Goal: Task Accomplishment & Management: Complete application form

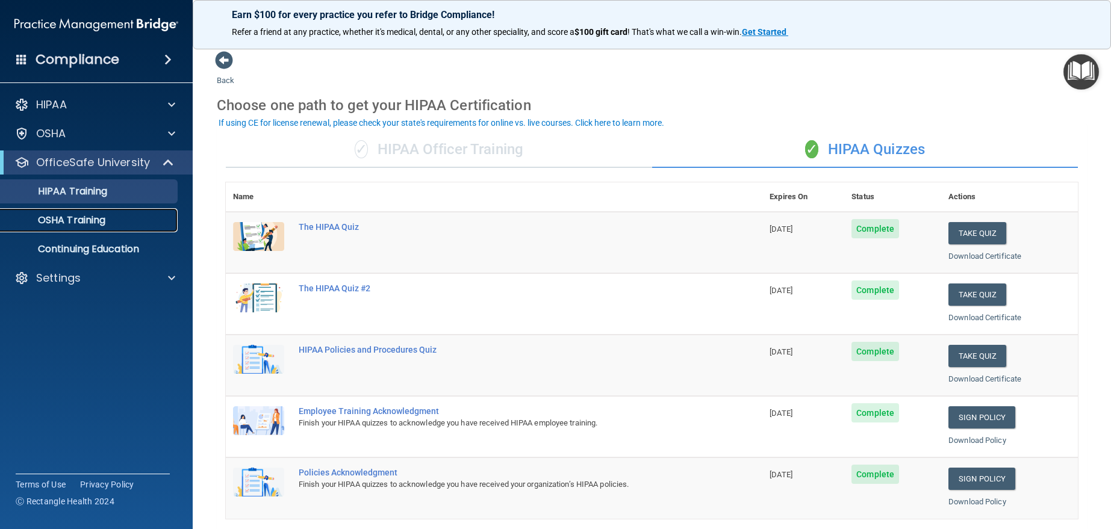
click at [100, 221] on p "OSHA Training" at bounding box center [57, 220] width 98 height 12
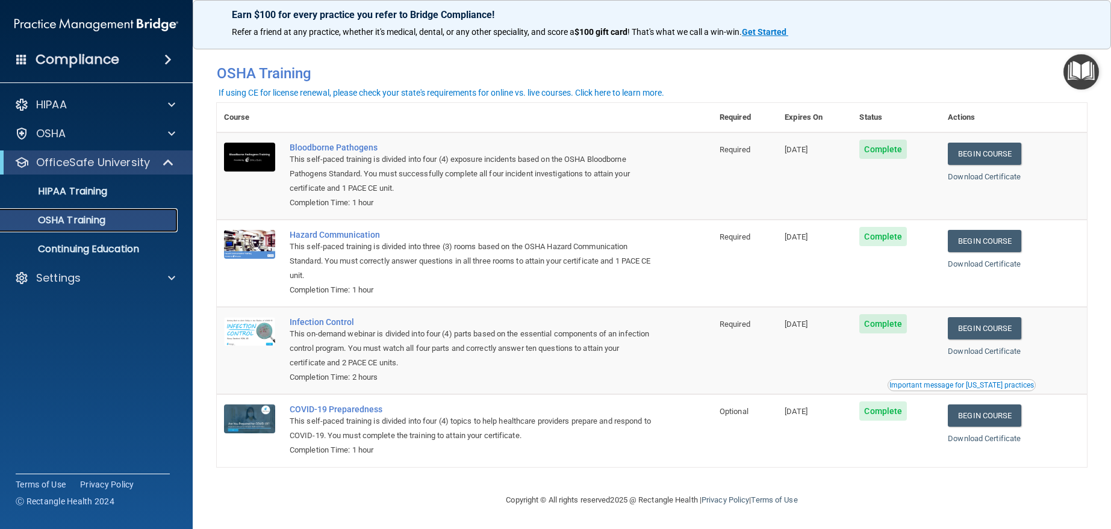
scroll to position [5, 0]
click at [118, 185] on div "HIPAA Training" at bounding box center [90, 191] width 164 height 12
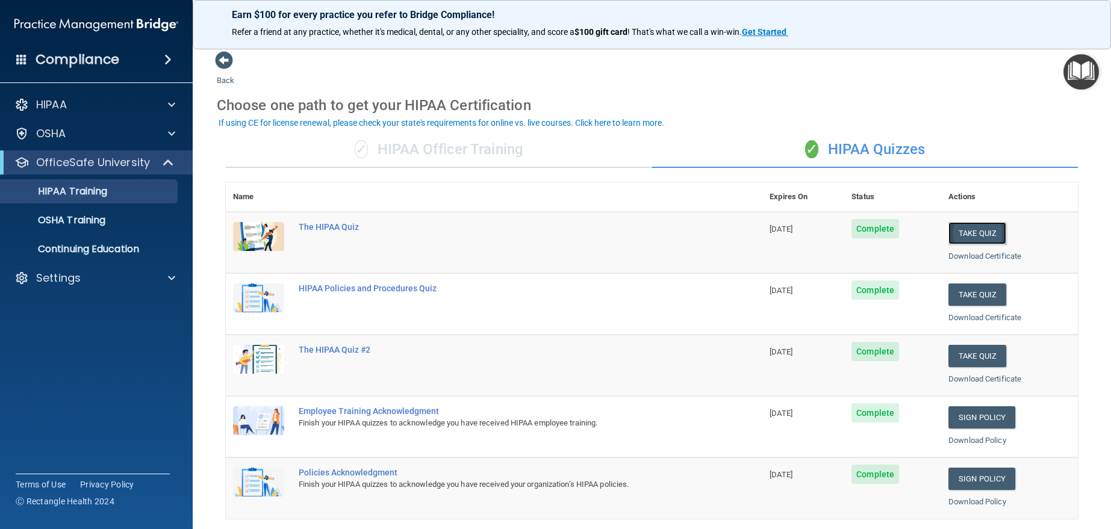
click at [969, 233] on button "Take Quiz" at bounding box center [977, 233] width 58 height 22
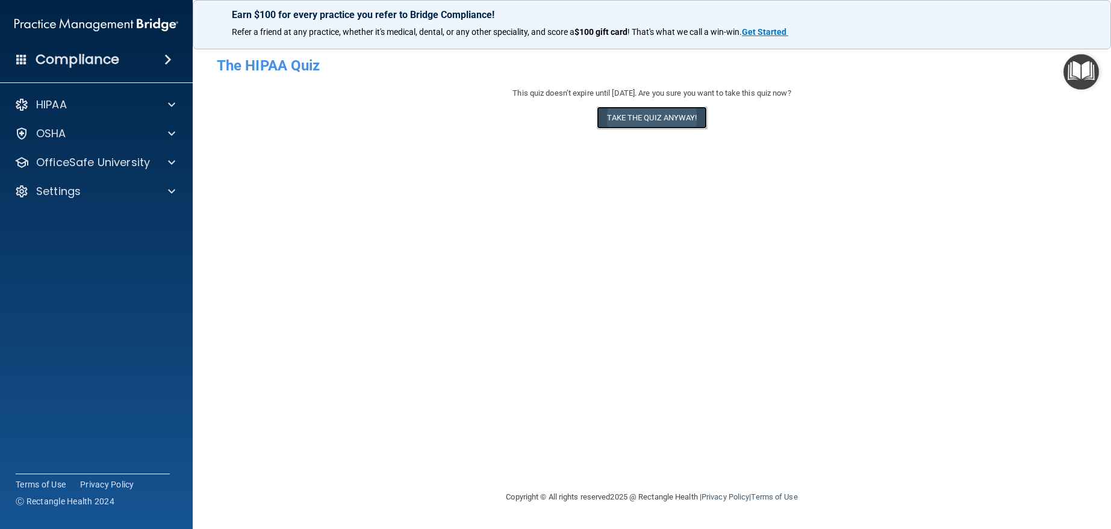
click at [652, 120] on button "Take the quiz anyway!" at bounding box center [652, 118] width 110 height 22
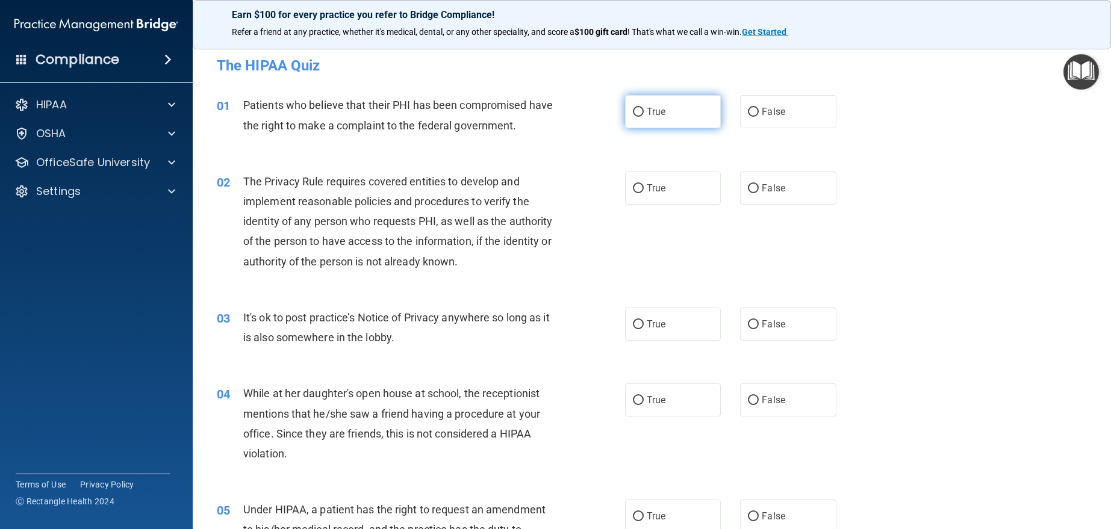
click at [653, 110] on span "True" at bounding box center [656, 111] width 19 height 11
click at [644, 110] on input "True" at bounding box center [638, 112] width 11 height 9
radio input "true"
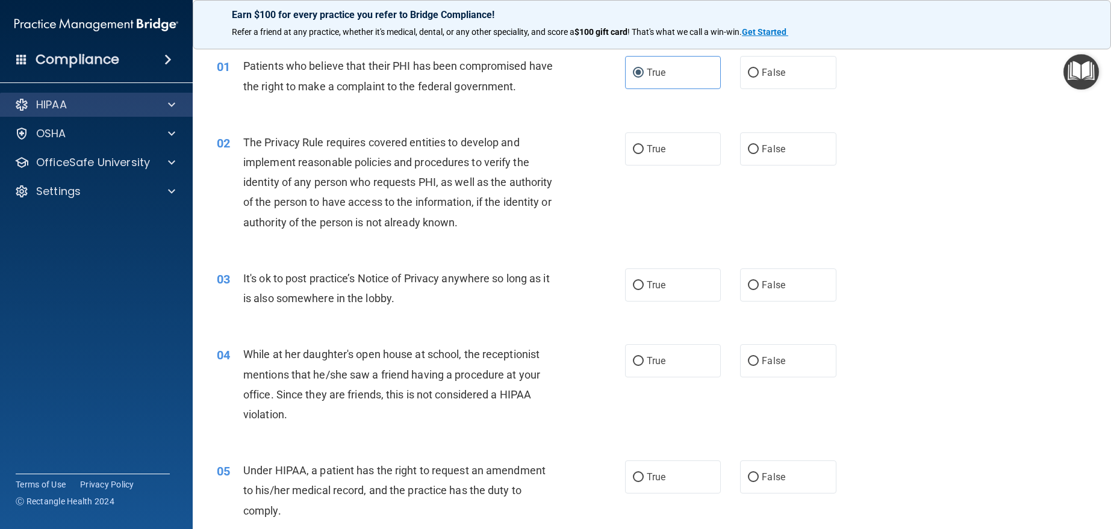
scroll to position [60, 0]
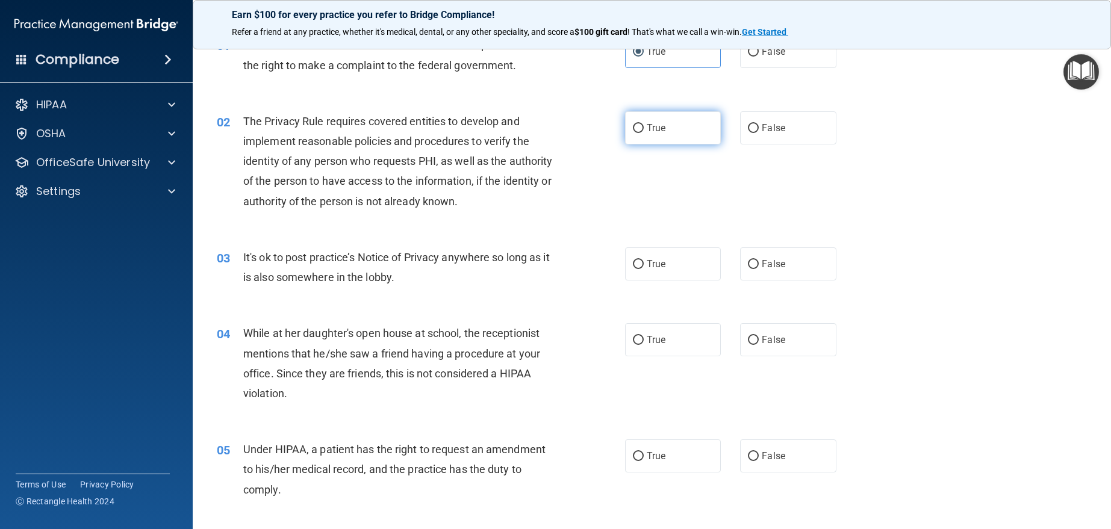
click at [630, 121] on label "True" at bounding box center [673, 127] width 96 height 33
click at [633, 124] on input "True" at bounding box center [638, 128] width 11 height 9
radio input "true"
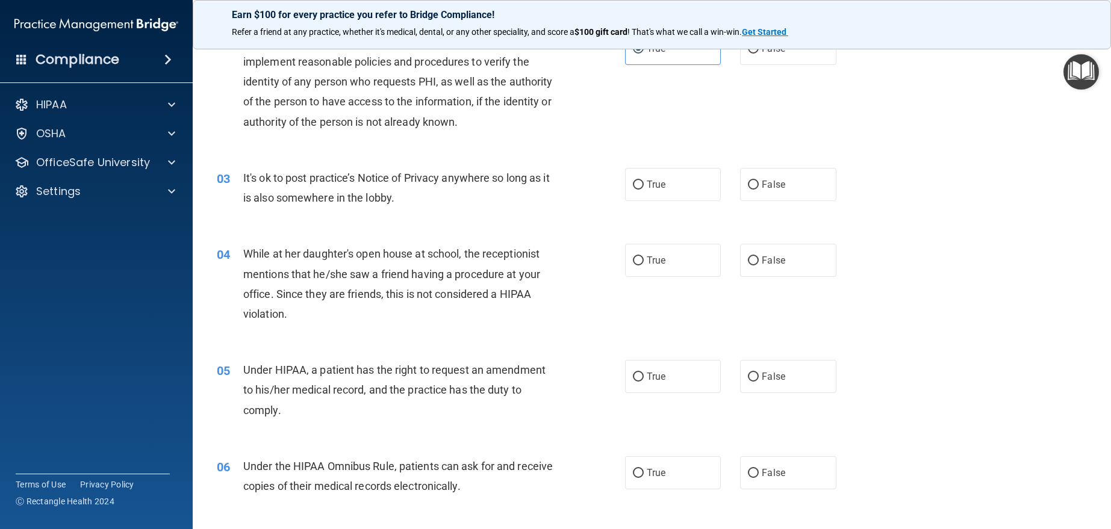
scroll to position [241, 0]
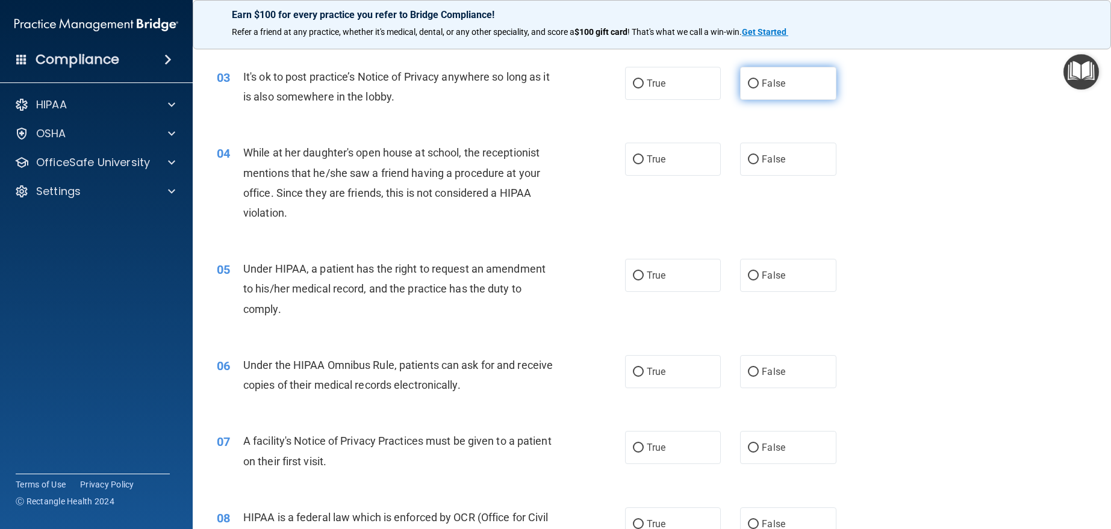
click at [748, 86] on input "False" at bounding box center [753, 83] width 11 height 9
radio input "true"
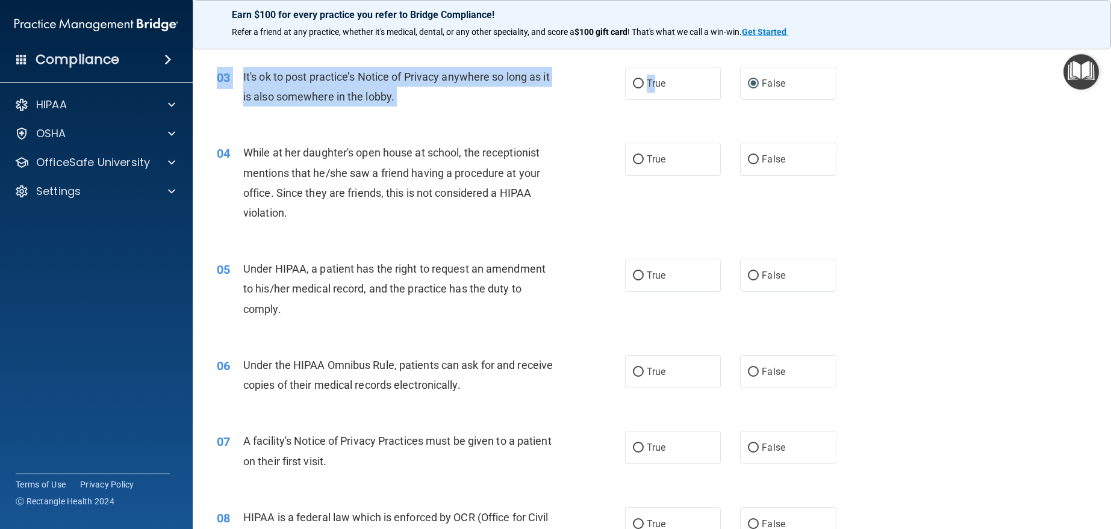
drag, startPoint x: 652, startPoint y: 82, endPoint x: 753, endPoint y: 120, distance: 108.8
click at [741, 120] on div "03 It's ok to post practice’s Notice of Privacy anywhere so long as it is also …" at bounding box center [652, 90] width 888 height 76
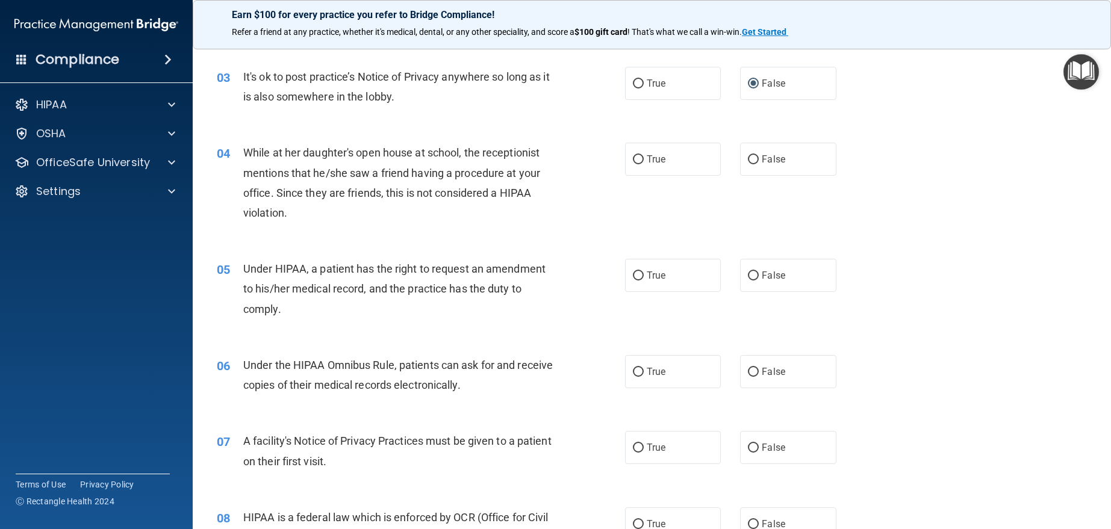
click at [746, 119] on div "03 It's ok to post practice’s Notice of Privacy anywhere so long as it is also …" at bounding box center [652, 90] width 888 height 76
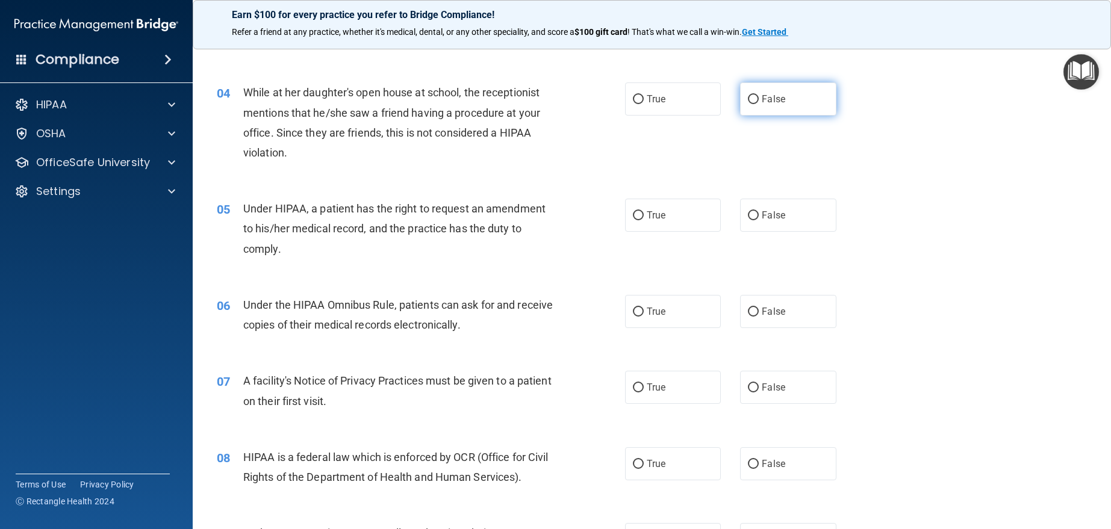
click at [740, 104] on label "False" at bounding box center [788, 98] width 96 height 33
click at [748, 104] on input "False" at bounding box center [753, 99] width 11 height 9
radio input "true"
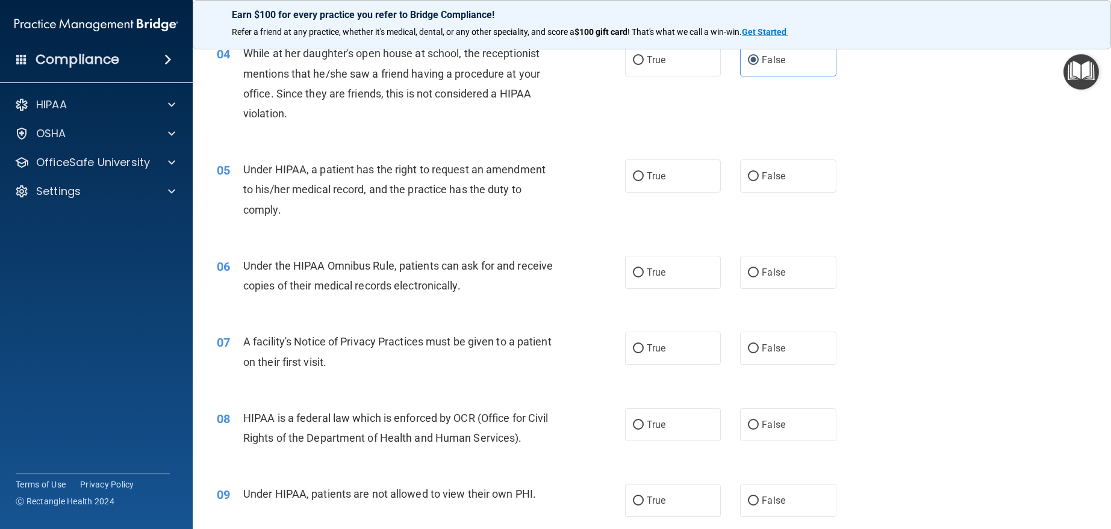
scroll to position [361, 0]
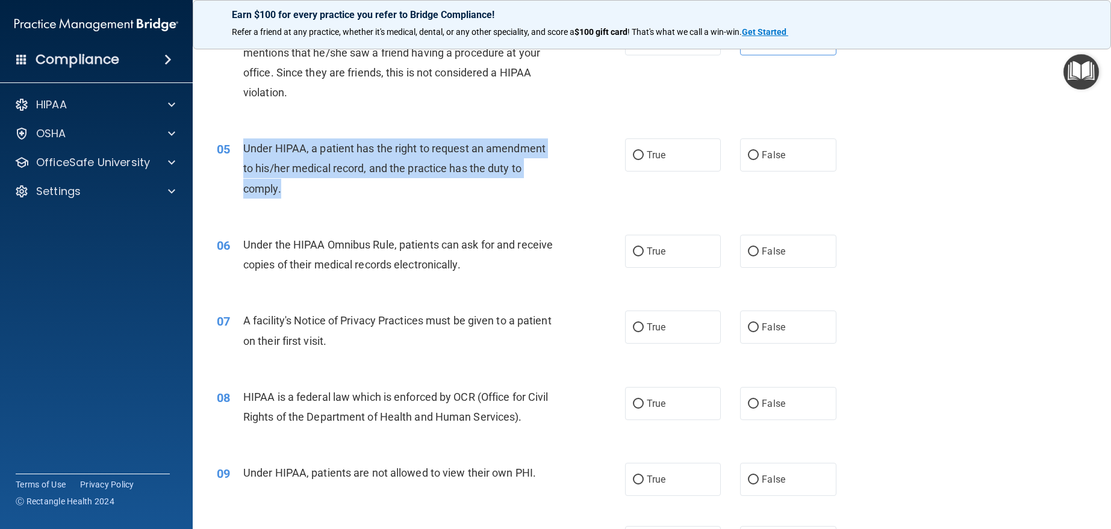
drag, startPoint x: 290, startPoint y: 191, endPoint x: 238, endPoint y: 152, distance: 64.9
click at [238, 152] on div "05 Under HIPAA, a patient has the right to request an amendment to his/her medi…" at bounding box center [421, 172] width 444 height 66
copy div "Under HIPAA, a patient has the right to request an amendment to his/her medical…"
click at [584, 145] on div "05 Under HIPAA, a patient has the right to request an amendment to his/her medi…" at bounding box center [421, 172] width 444 height 66
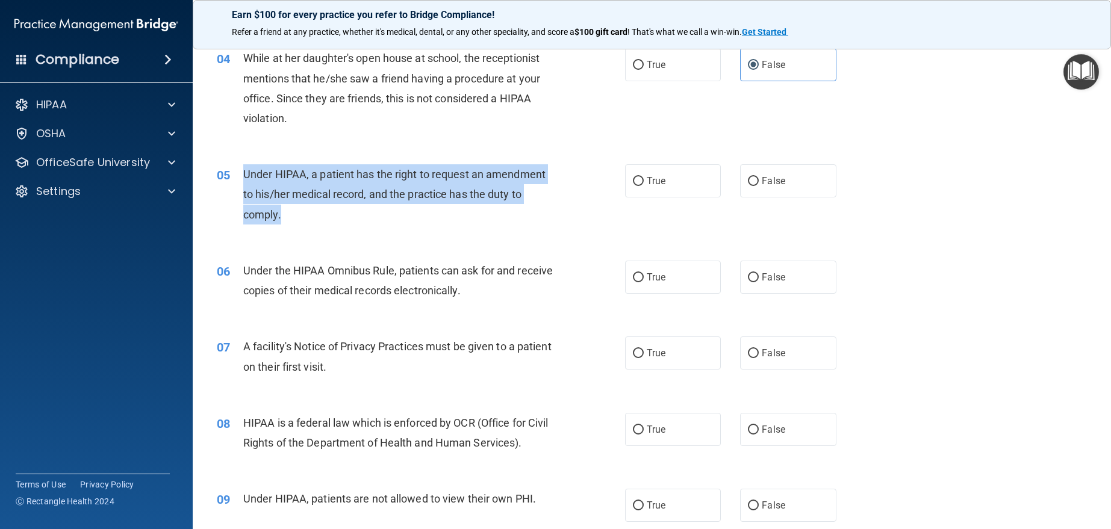
scroll to position [301, 0]
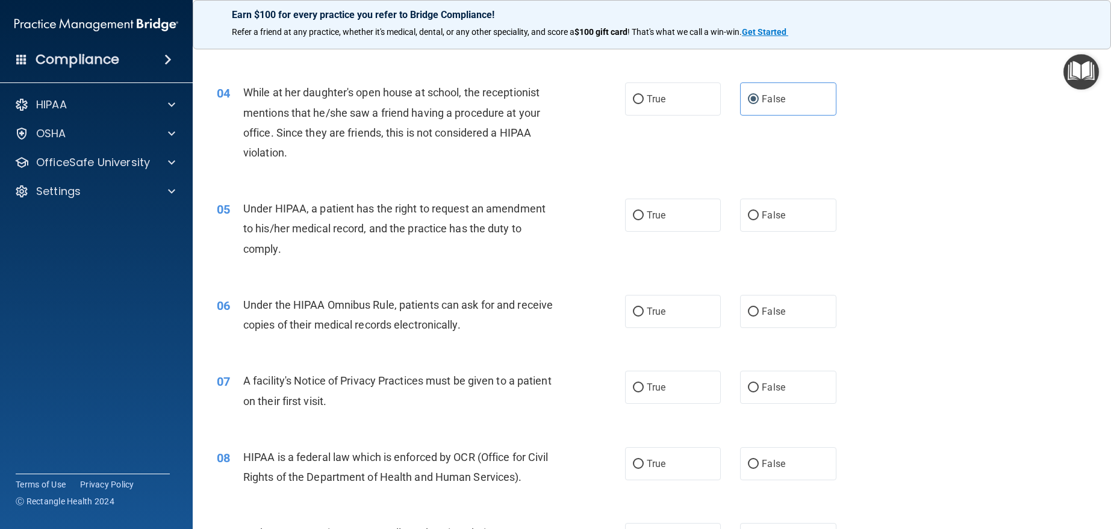
click at [671, 168] on div "04 While at her daughter's open house at school, the receptionist mentions that…" at bounding box center [652, 125] width 888 height 116
click at [664, 215] on label "True" at bounding box center [673, 215] width 96 height 33
click at [644, 215] on input "True" at bounding box center [638, 215] width 11 height 9
radio input "true"
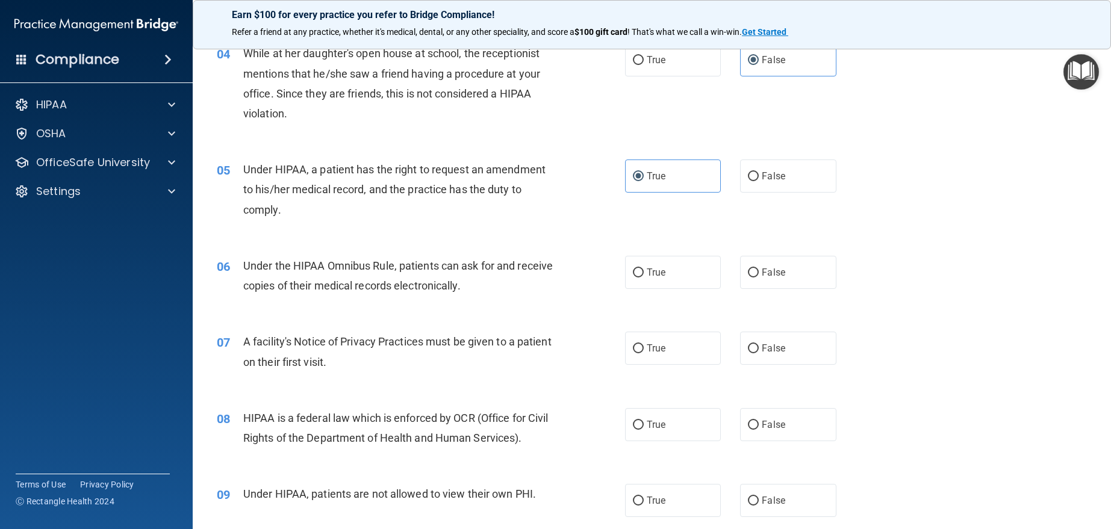
scroll to position [482, 0]
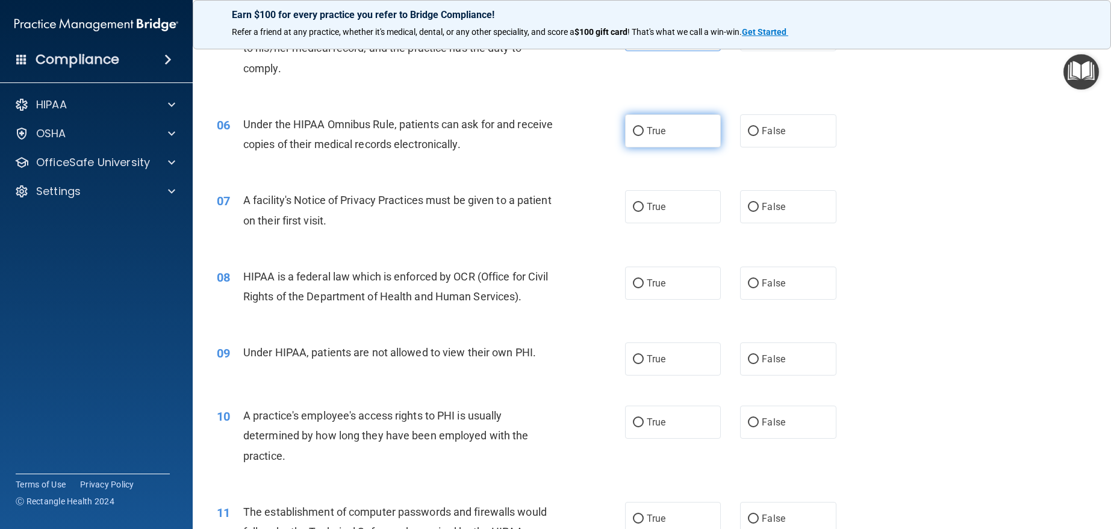
click at [658, 132] on span "True" at bounding box center [656, 130] width 19 height 11
click at [644, 132] on input "True" at bounding box center [638, 131] width 11 height 9
radio input "true"
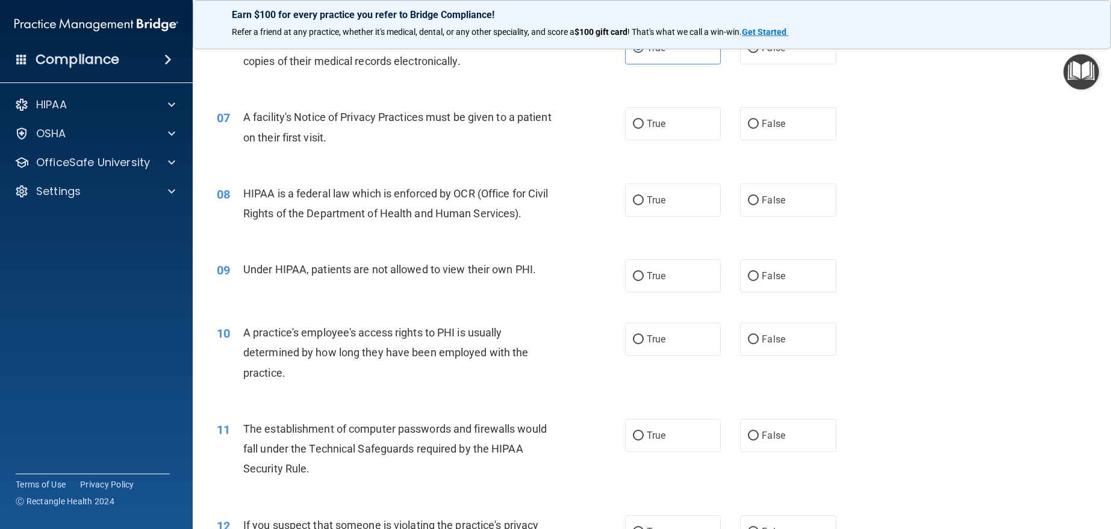
scroll to position [602, 0]
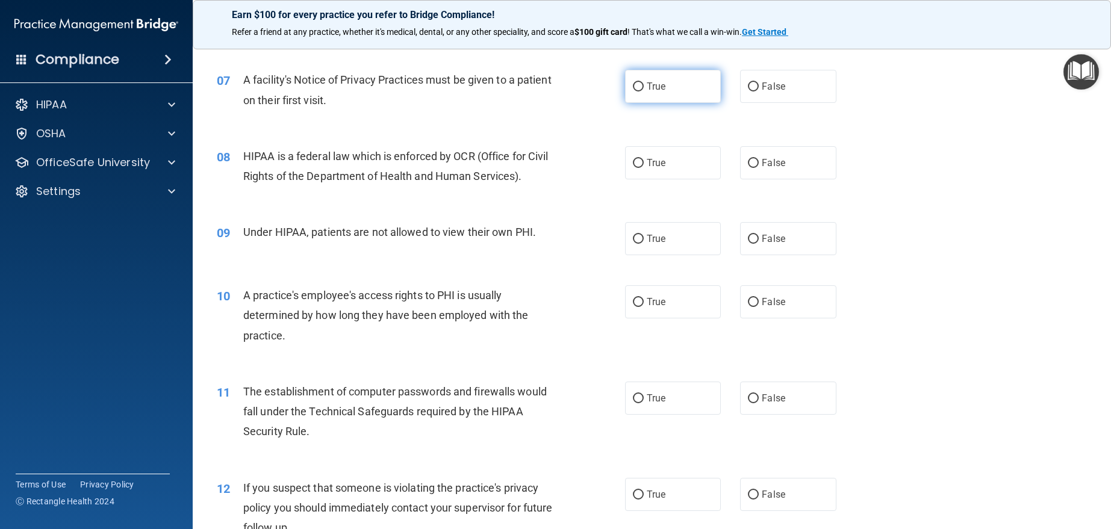
click at [688, 85] on label "True" at bounding box center [673, 86] width 96 height 33
click at [644, 85] on input "True" at bounding box center [638, 86] width 11 height 9
radio input "true"
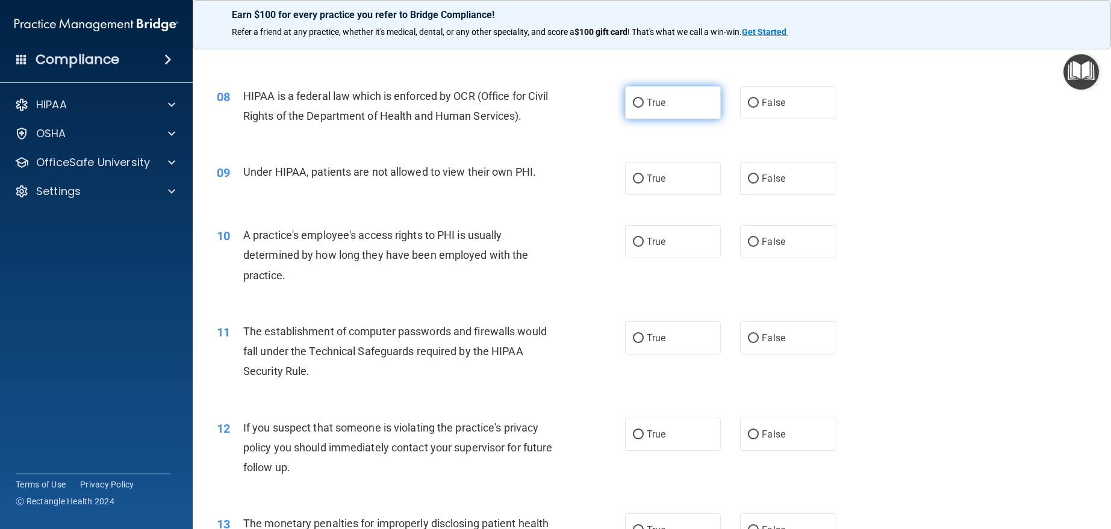
click at [653, 101] on span "True" at bounding box center [656, 102] width 19 height 11
click at [644, 101] on input "True" at bounding box center [638, 103] width 11 height 9
radio input "true"
click at [761, 191] on label "False" at bounding box center [788, 178] width 96 height 33
click at [759, 184] on input "False" at bounding box center [753, 179] width 11 height 9
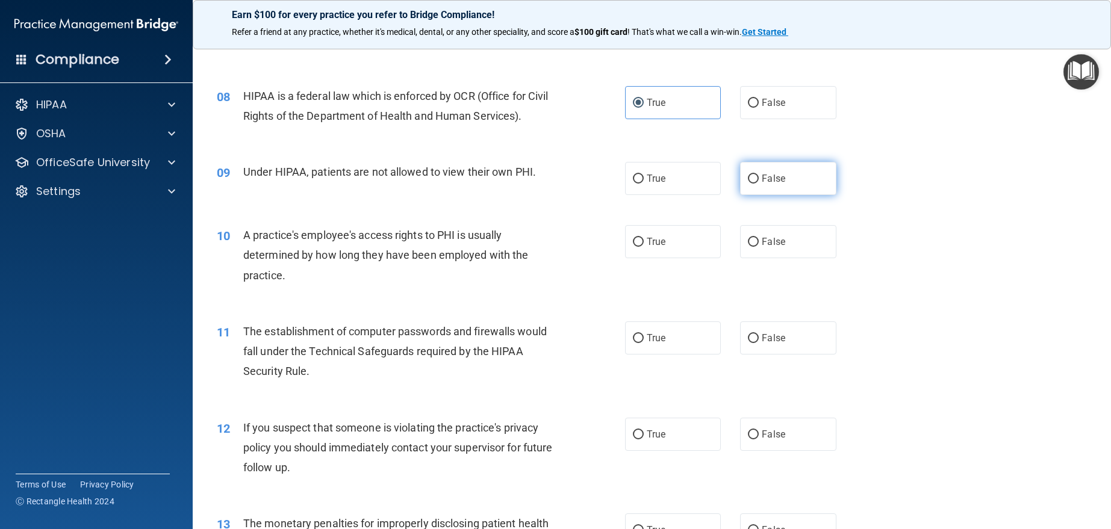
radio input "true"
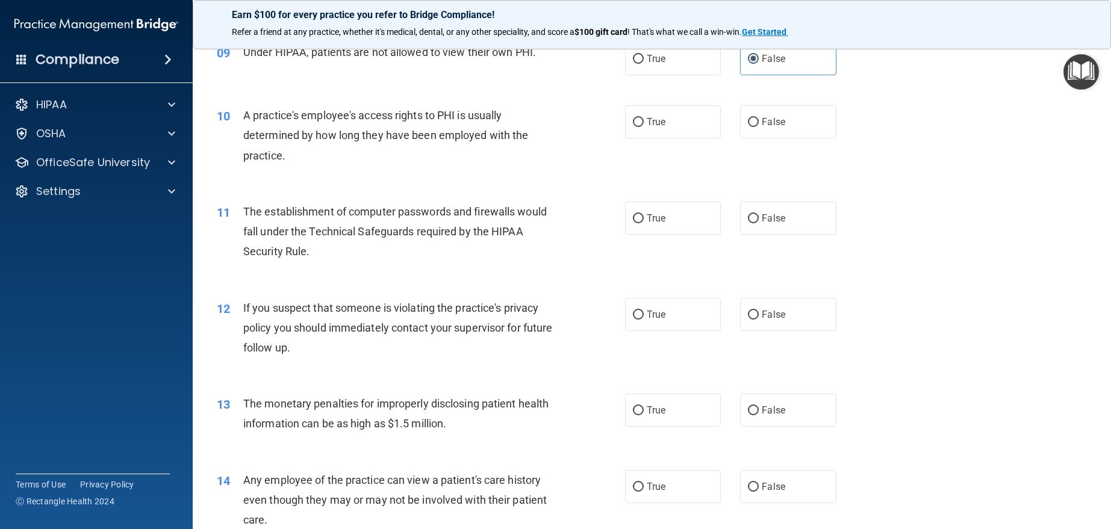
scroll to position [783, 0]
click at [753, 132] on label "False" at bounding box center [788, 121] width 96 height 33
click at [753, 126] on input "False" at bounding box center [753, 121] width 11 height 9
radio input "true"
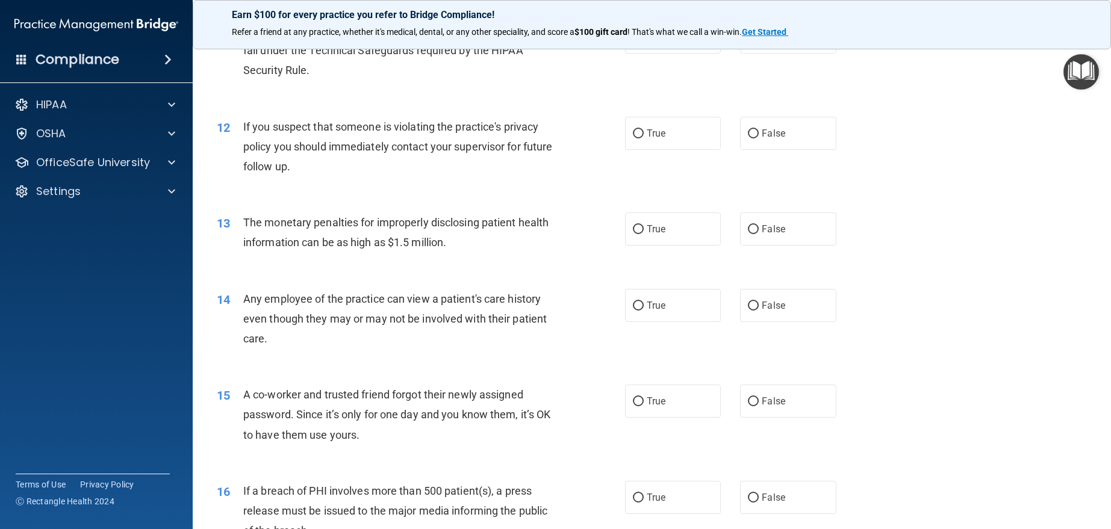
scroll to position [903, 0]
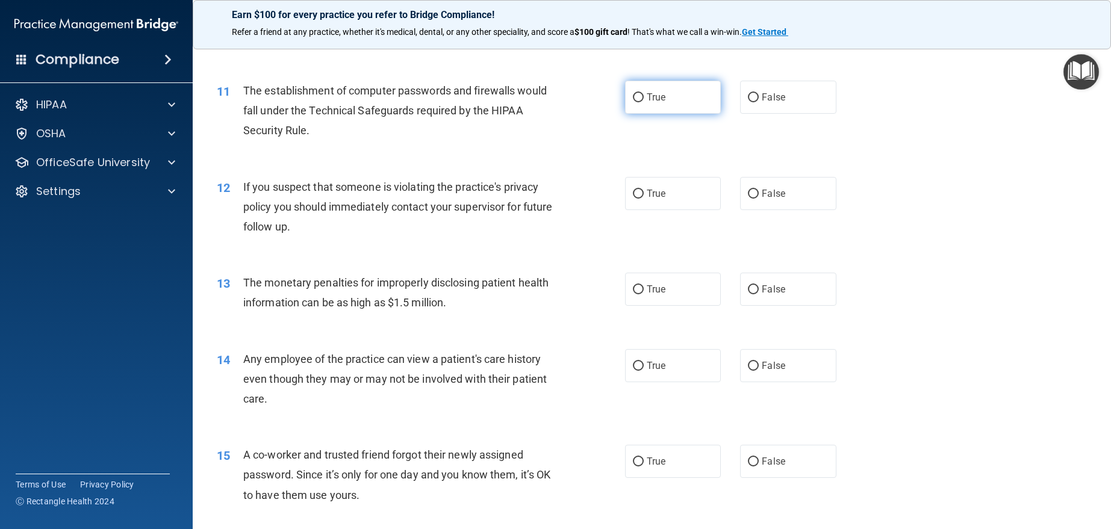
click at [708, 107] on label "True" at bounding box center [673, 97] width 96 height 33
click at [644, 102] on input "True" at bounding box center [638, 97] width 11 height 9
radio input "true"
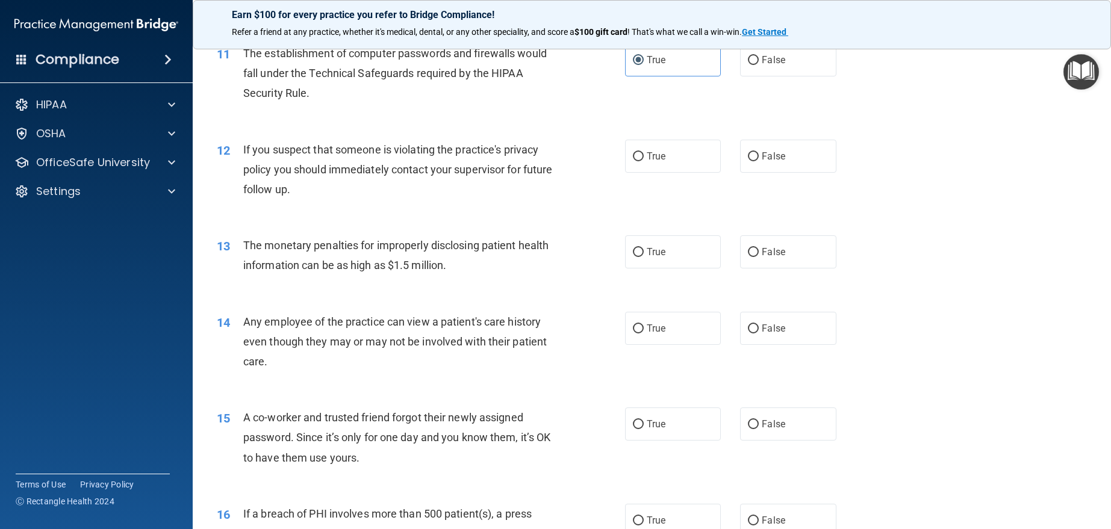
scroll to position [963, 0]
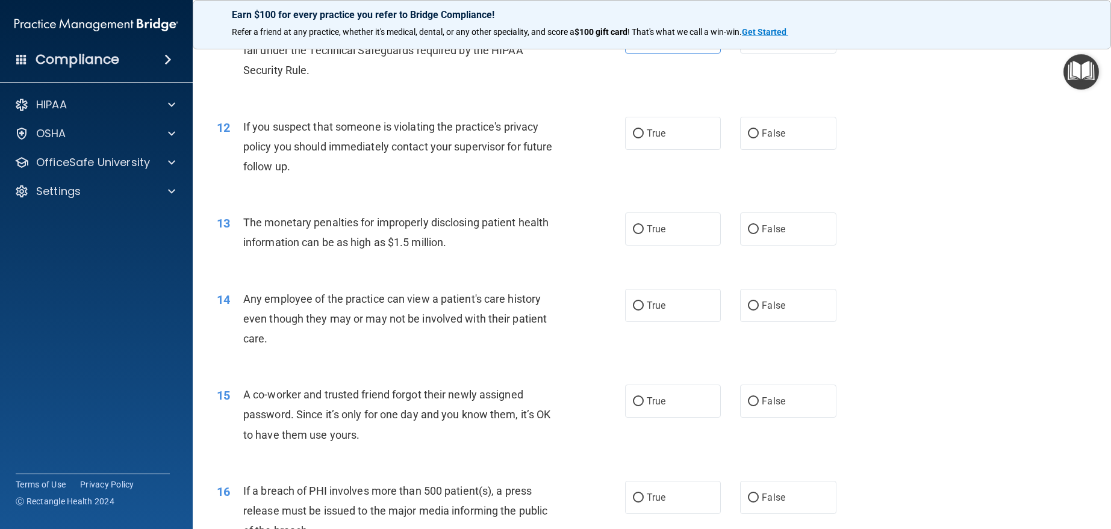
click at [638, 105] on div "12 If you suspect that someone is violating the practice's privacy policy you s…" at bounding box center [652, 150] width 888 height 96
click at [652, 142] on label "True" at bounding box center [673, 133] width 96 height 33
click at [644, 139] on input "True" at bounding box center [638, 133] width 11 height 9
radio input "true"
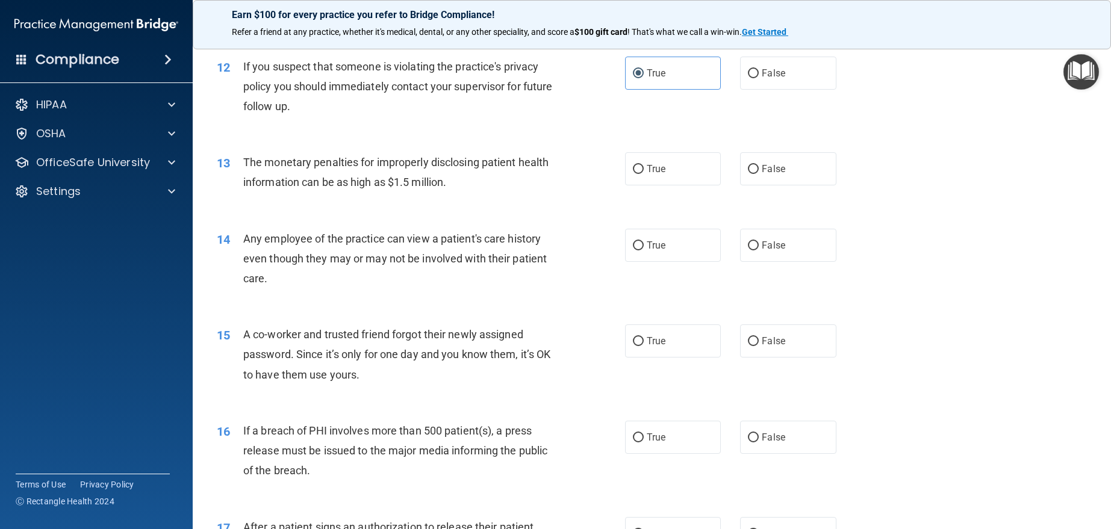
scroll to position [1084, 0]
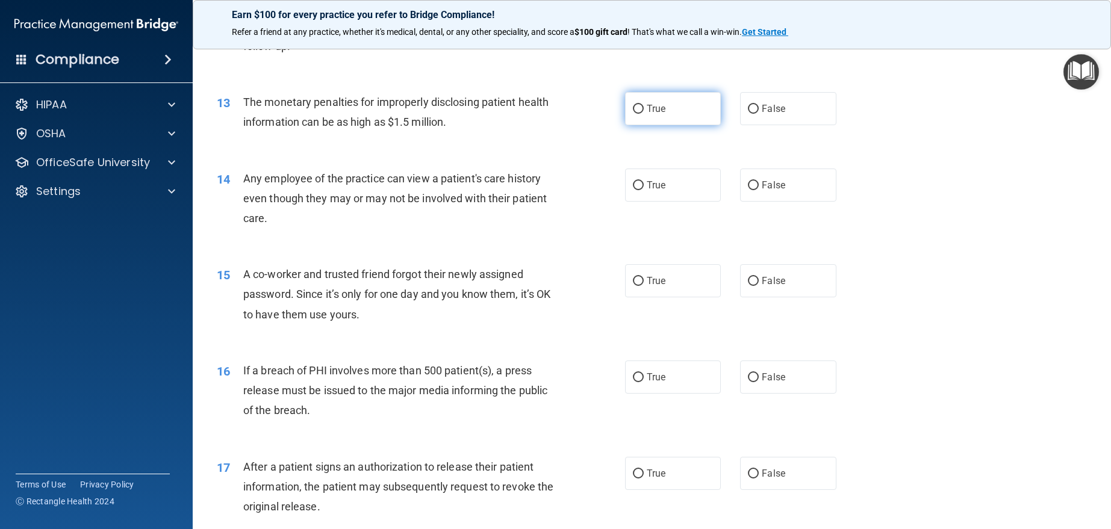
click at [697, 124] on label "True" at bounding box center [673, 108] width 96 height 33
click at [644, 114] on input "True" at bounding box center [638, 109] width 11 height 9
radio input "true"
click at [750, 194] on label "False" at bounding box center [788, 185] width 96 height 33
click at [750, 190] on input "False" at bounding box center [753, 185] width 11 height 9
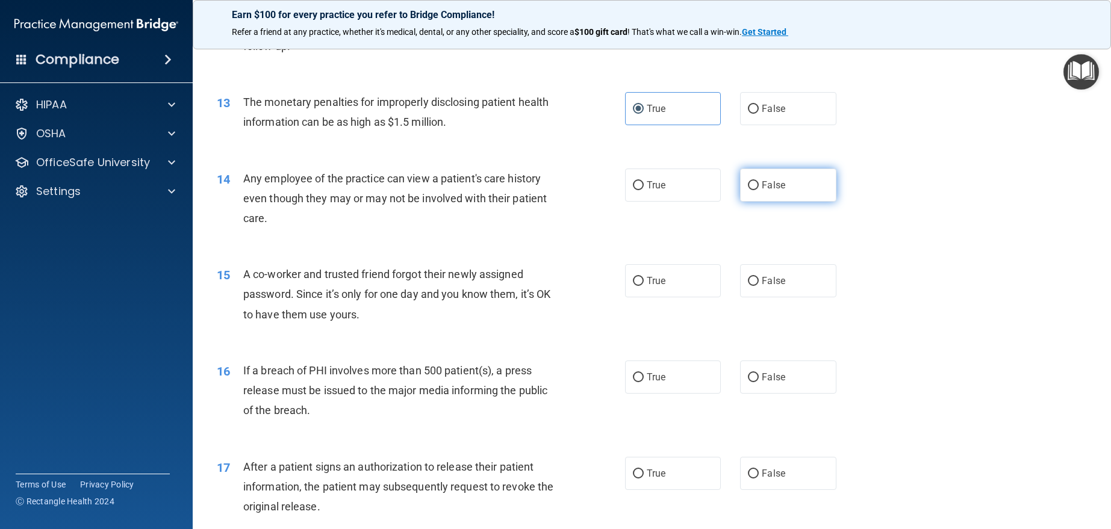
radio input "true"
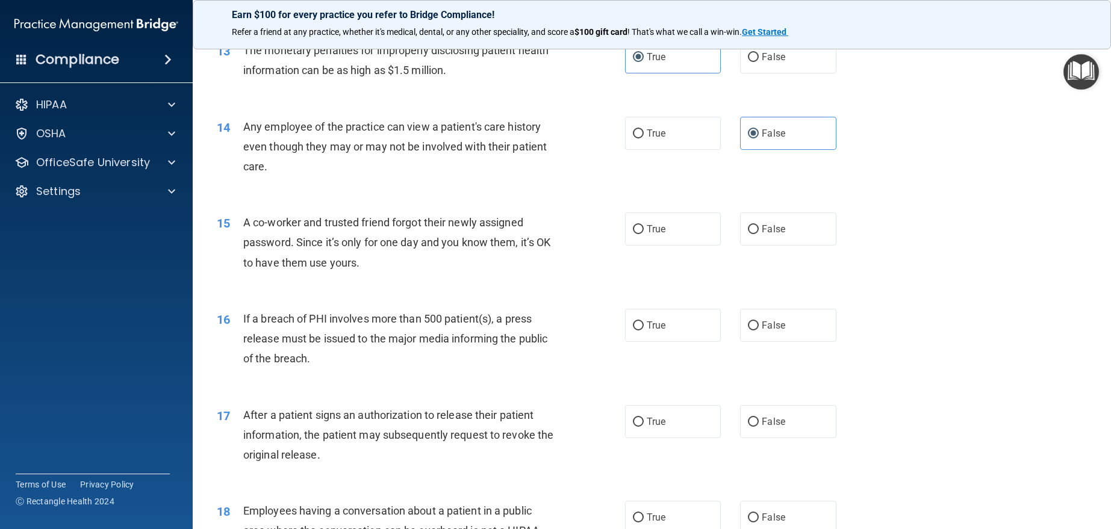
scroll to position [1204, 0]
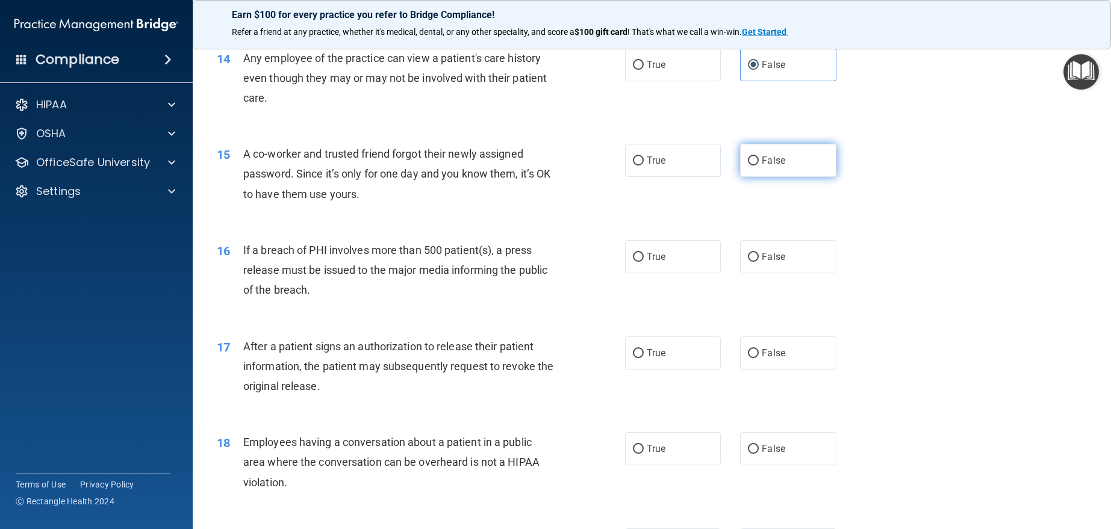
click at [740, 163] on label "False" at bounding box center [788, 160] width 96 height 33
click at [748, 163] on input "False" at bounding box center [753, 161] width 11 height 9
radio input "true"
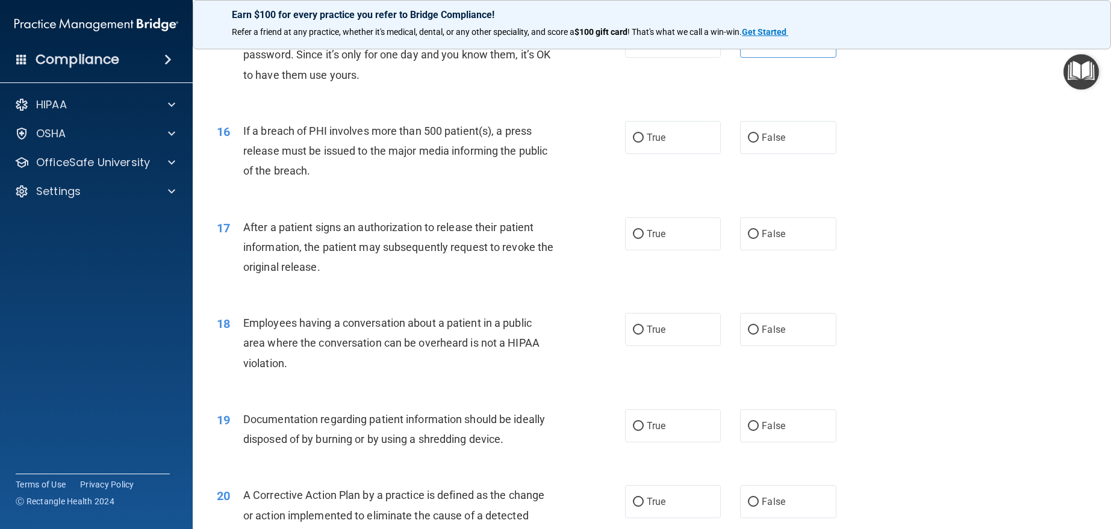
scroll to position [1325, 0]
click at [630, 149] on label "True" at bounding box center [673, 136] width 96 height 33
click at [633, 142] on input "True" at bounding box center [638, 136] width 11 height 9
radio input "true"
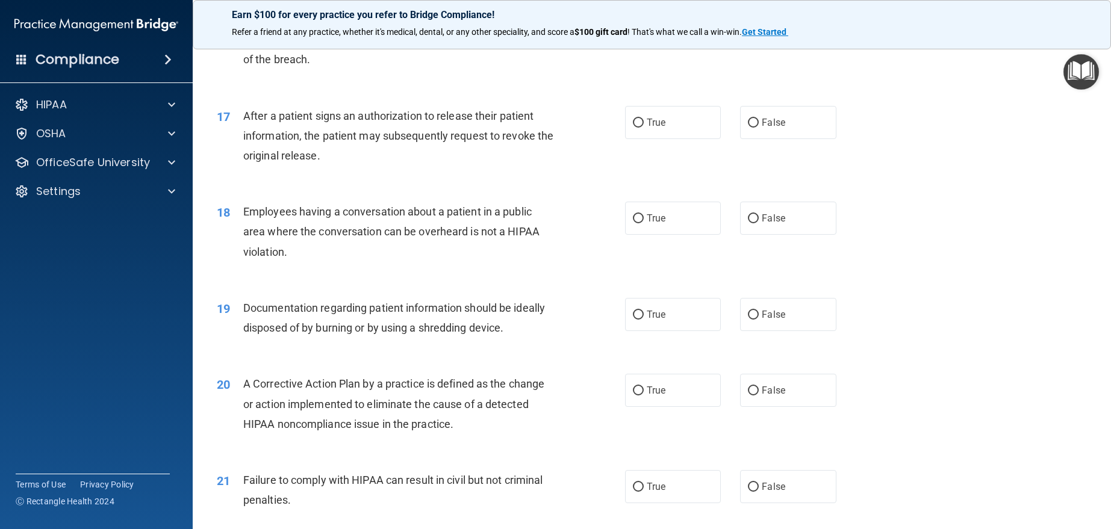
scroll to position [1445, 0]
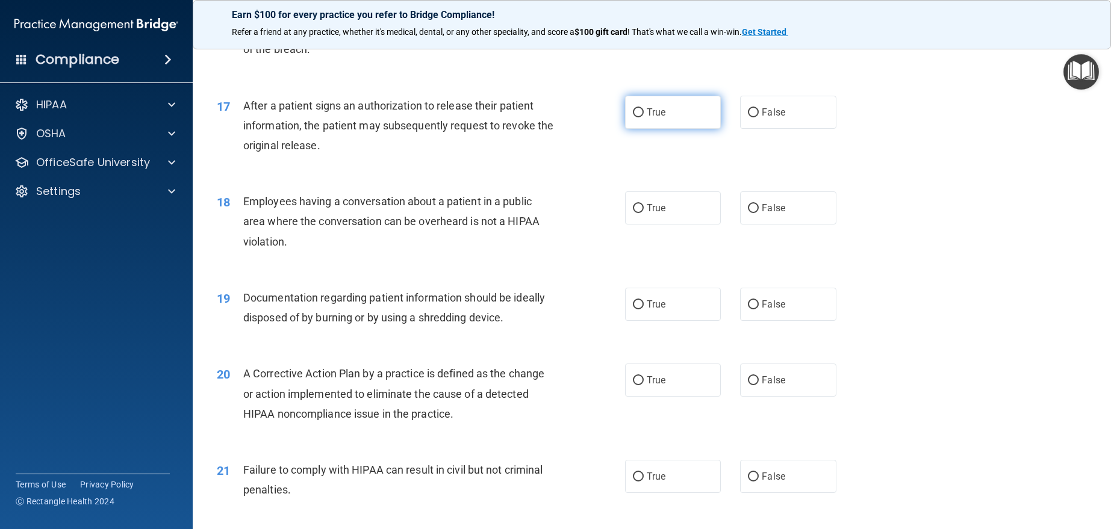
click at [653, 104] on label "True" at bounding box center [673, 112] width 96 height 33
click at [644, 108] on input "True" at bounding box center [638, 112] width 11 height 9
radio input "true"
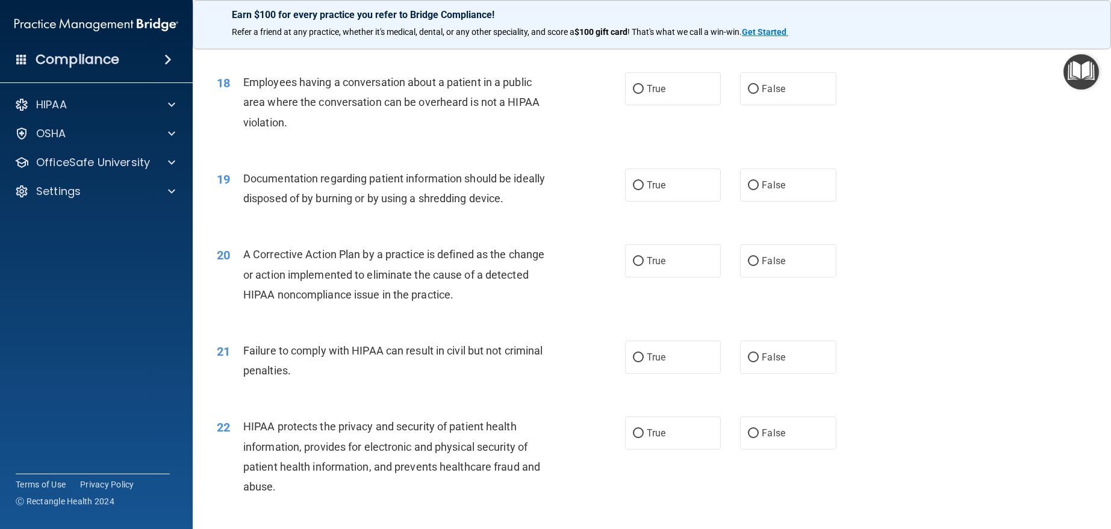
scroll to position [1566, 0]
click at [756, 110] on div "18 Employees having a conversation about a patient in a public area where the c…" at bounding box center [652, 104] width 888 height 96
click at [754, 100] on label "False" at bounding box center [788, 87] width 96 height 33
click at [754, 93] on input "False" at bounding box center [753, 88] width 11 height 9
radio input "true"
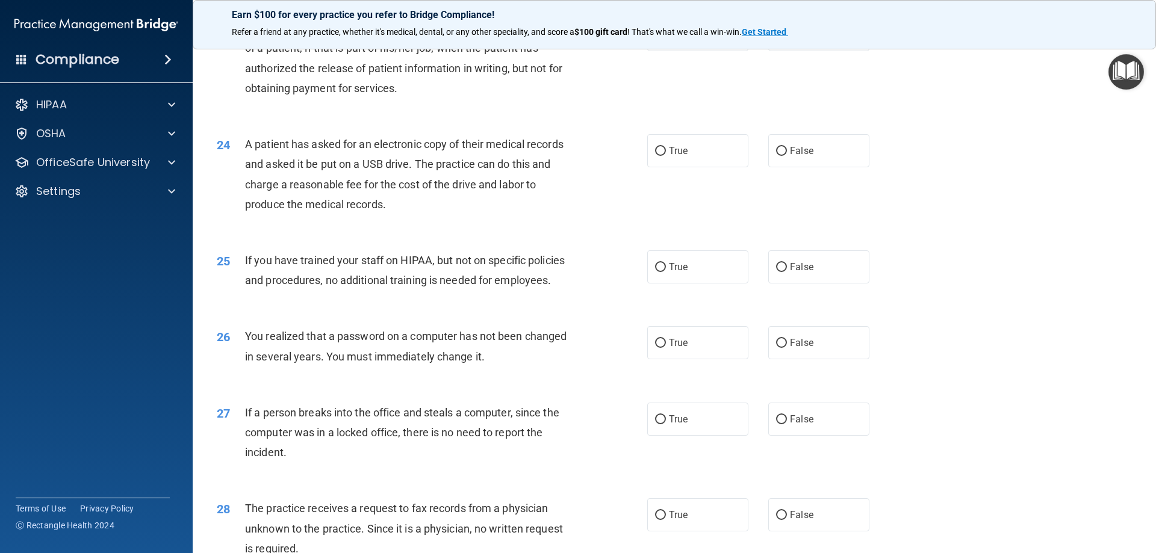
scroll to position [1920, 0]
